Goal: Transaction & Acquisition: Book appointment/travel/reservation

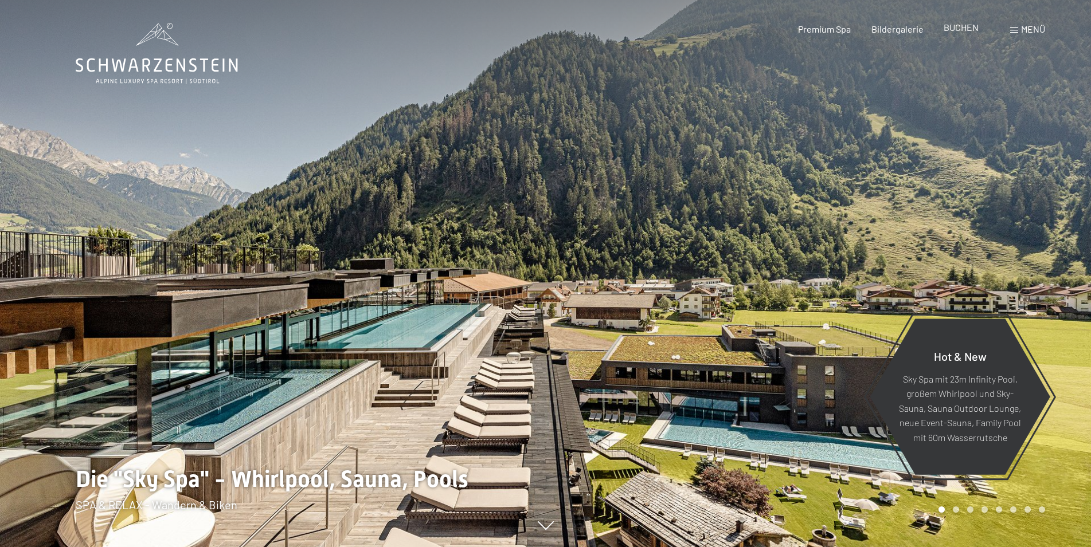
click at [965, 33] on div "BUCHEN" at bounding box center [960, 27] width 35 height 13
click at [961, 28] on span "BUCHEN" at bounding box center [960, 27] width 35 height 11
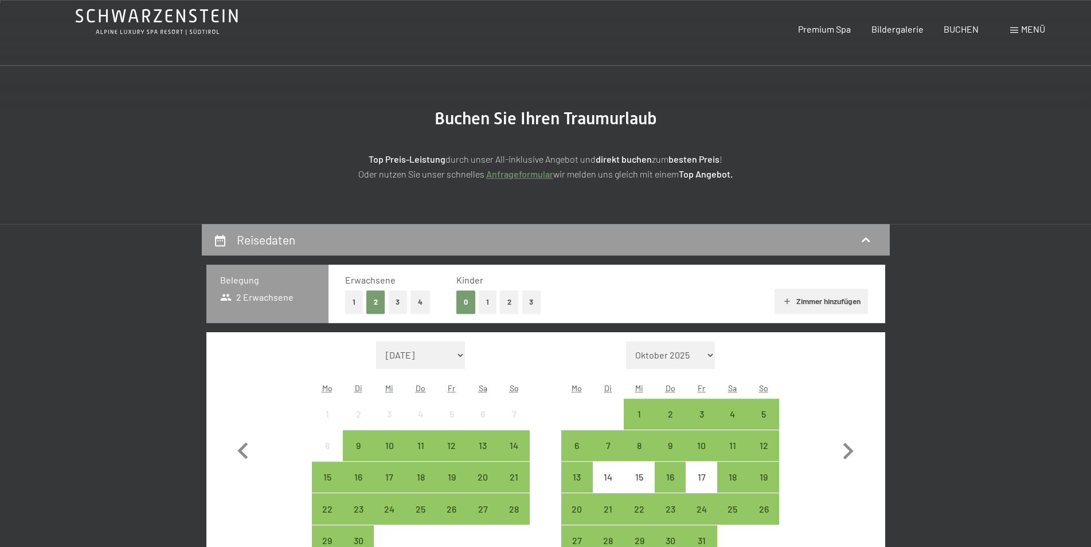
scroll to position [117, 0]
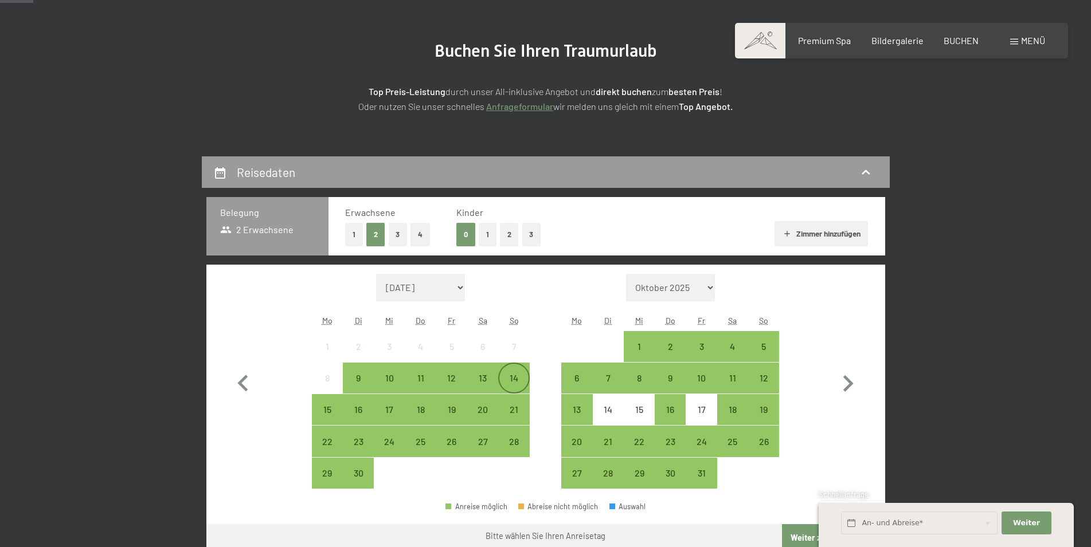
click at [520, 375] on div "14" at bounding box center [513, 388] width 29 height 29
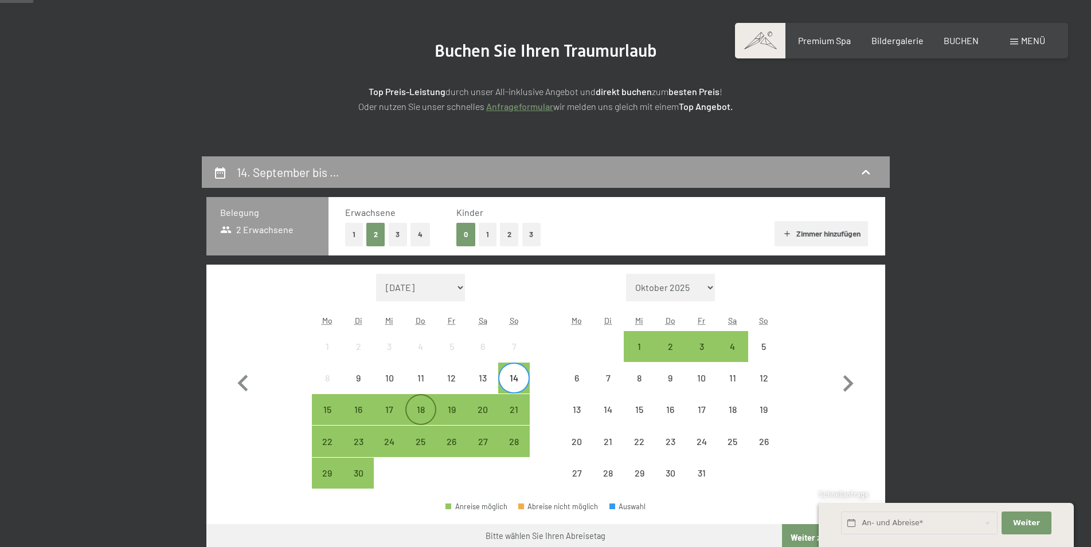
click at [413, 410] on div "18" at bounding box center [420, 419] width 29 height 29
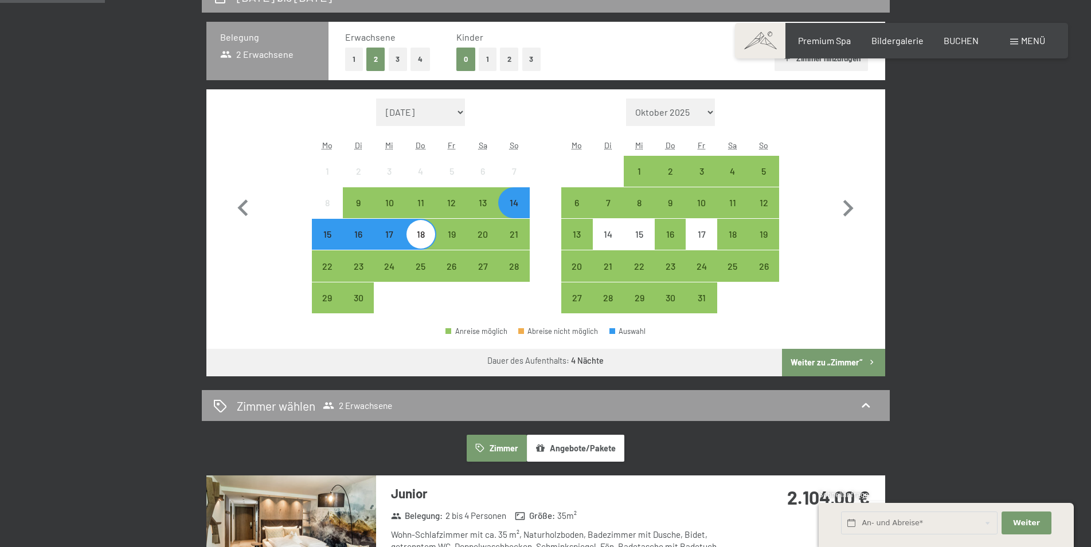
click at [864, 367] on button "Weiter zu „Zimmer“" at bounding box center [833, 363] width 103 height 28
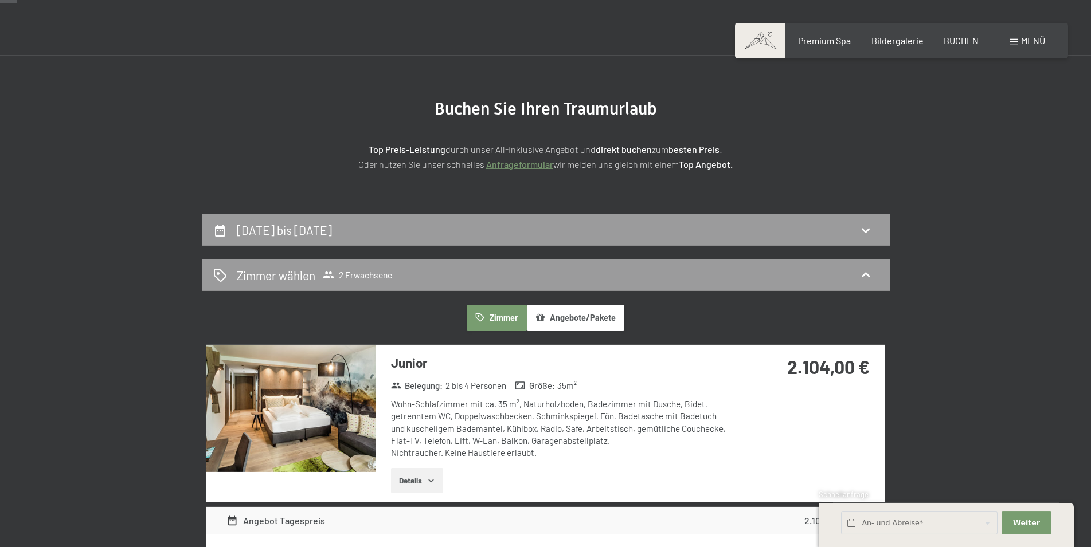
scroll to position [40, 0]
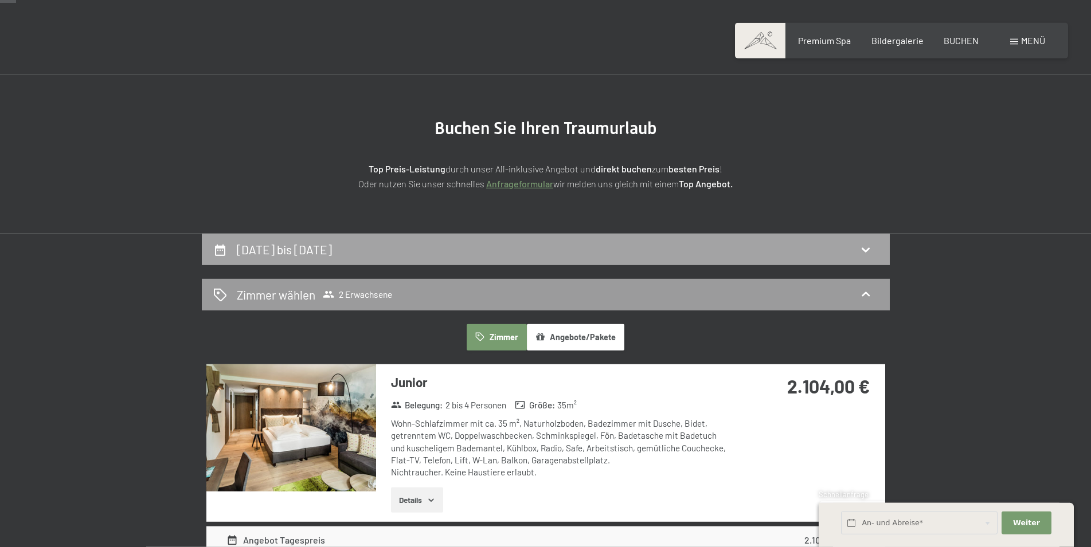
click at [801, 245] on div "14. September bis 18. September 2025" at bounding box center [545, 249] width 665 height 17
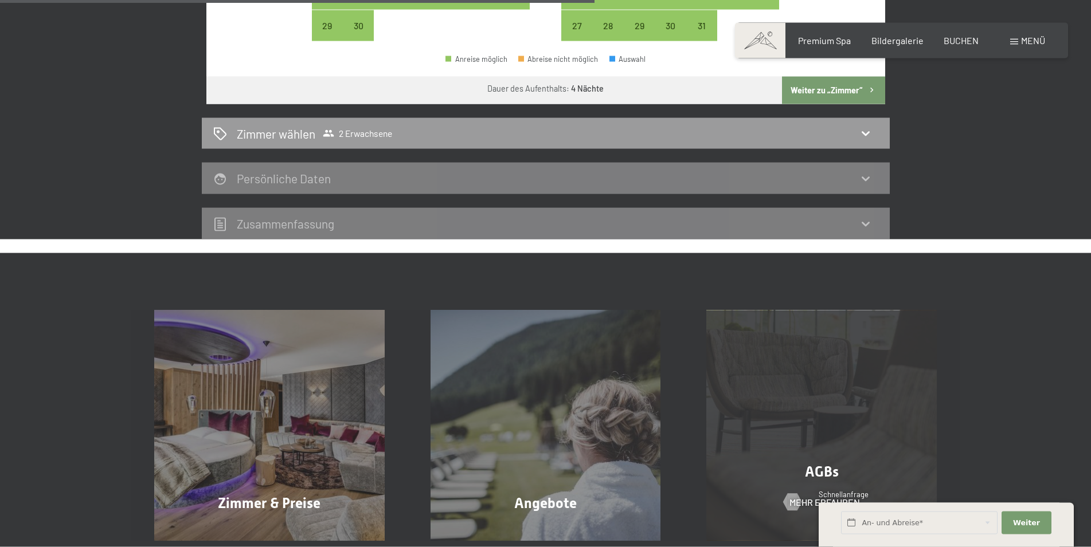
scroll to position [332, 0]
